Goal: Task Accomplishment & Management: Manage account settings

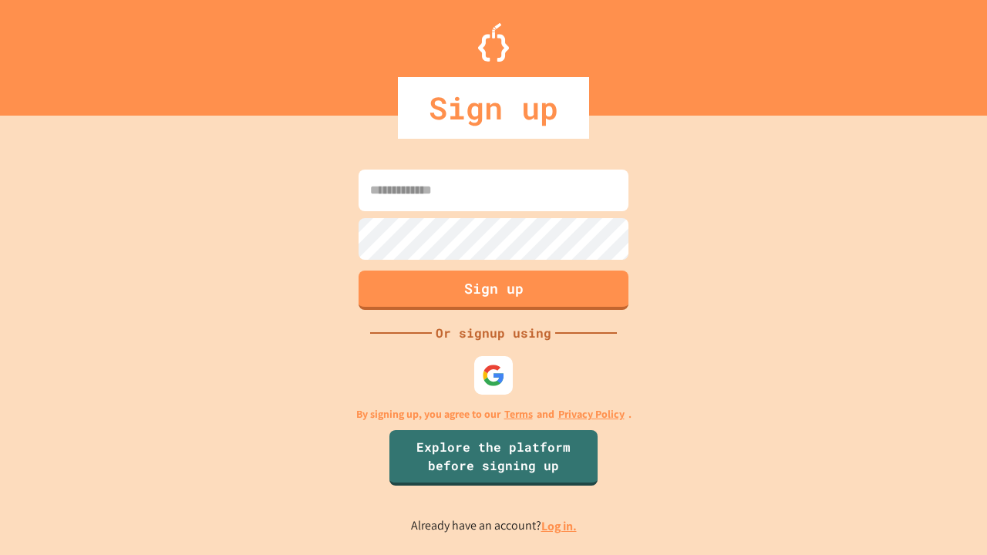
click at [560, 526] on link "Log in." at bounding box center [558, 526] width 35 height 16
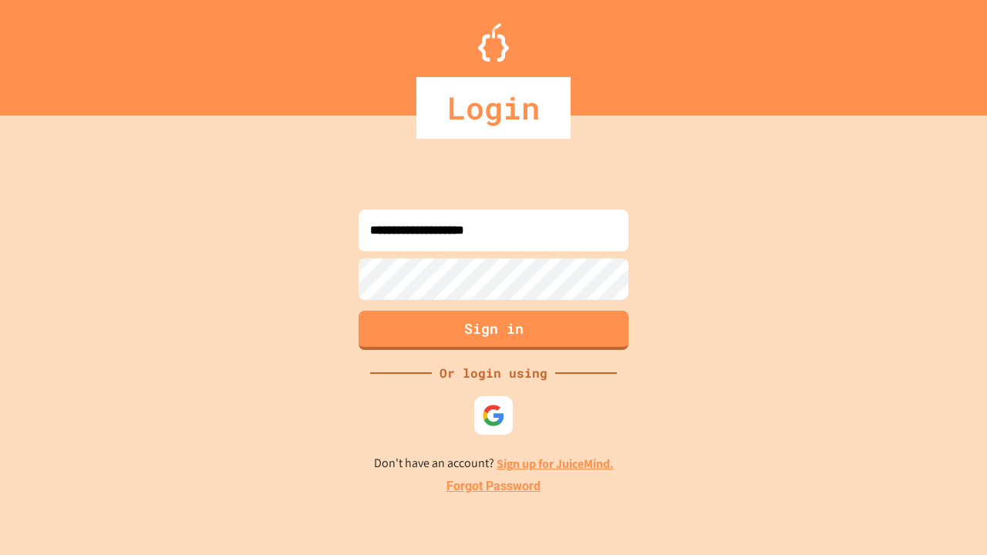
type input "**********"
